Goal: Navigation & Orientation: Find specific page/section

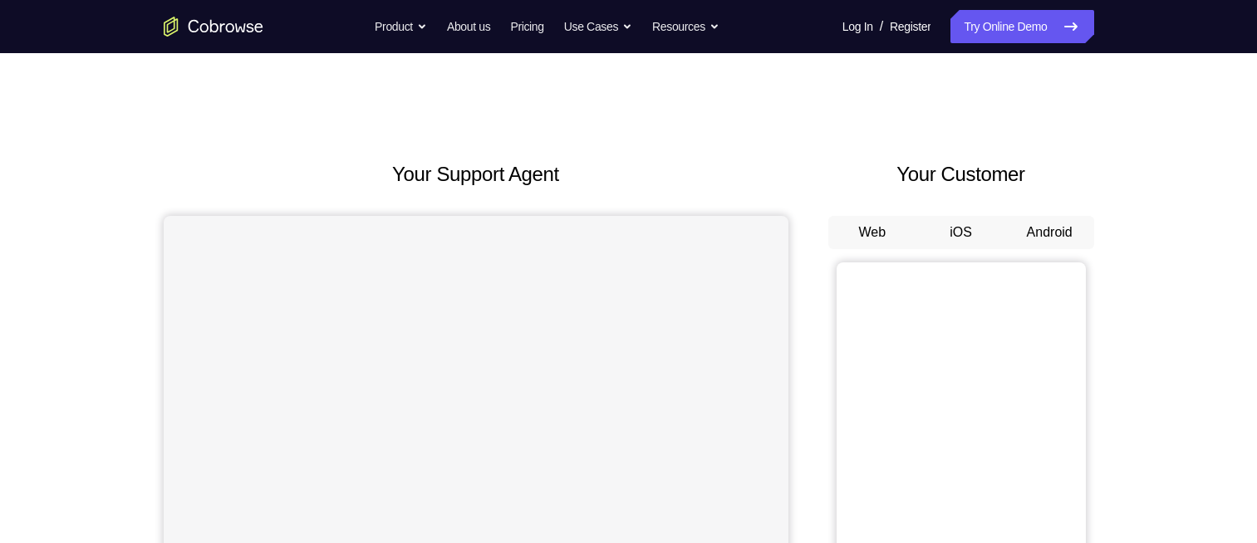
click at [1038, 232] on button "Android" at bounding box center [1049, 232] width 89 height 33
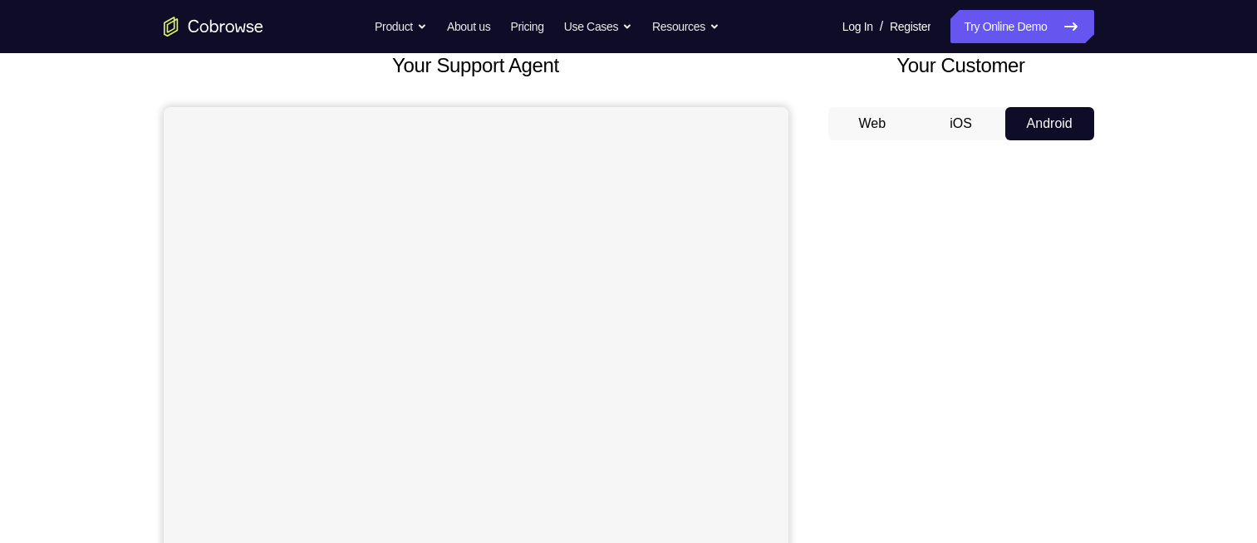
scroll to position [110, 0]
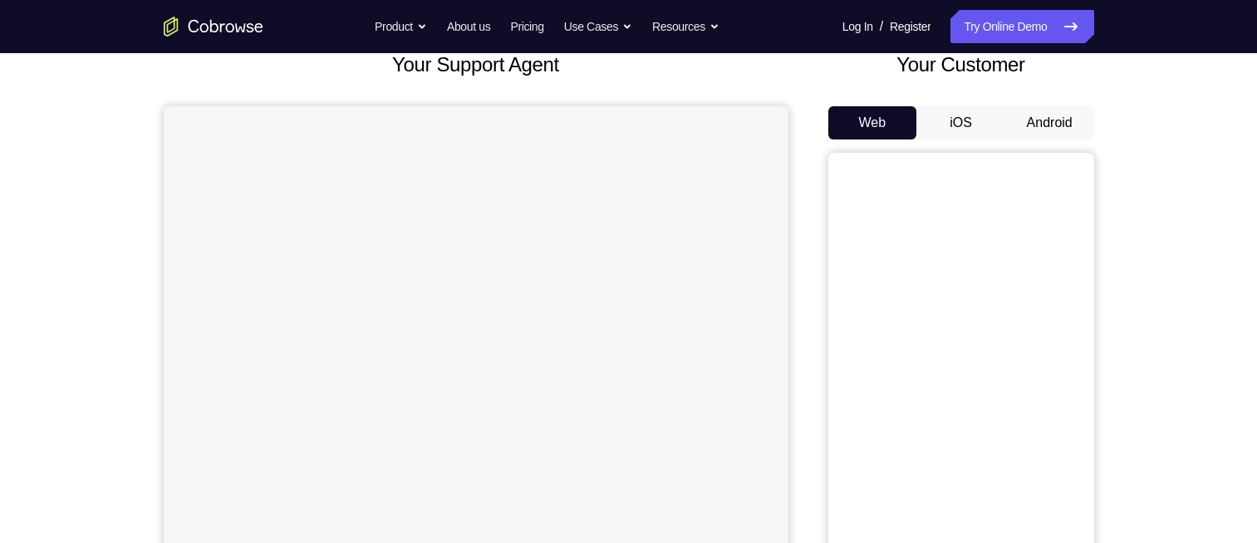
click at [1054, 119] on button "Android" at bounding box center [1049, 122] width 89 height 33
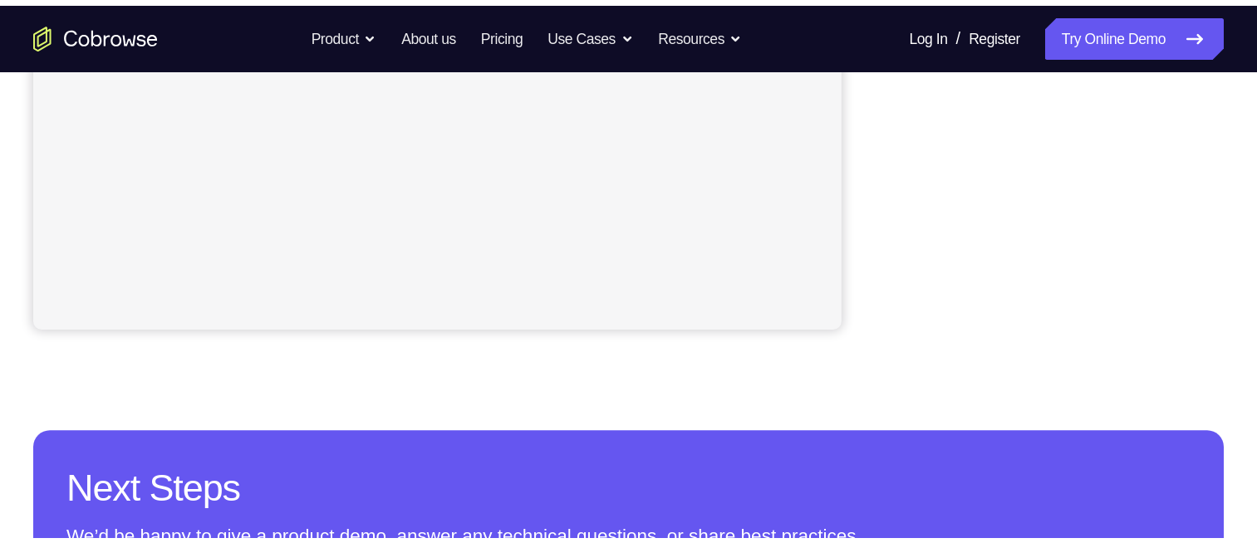
scroll to position [513, 0]
